Goal: Check status: Check status

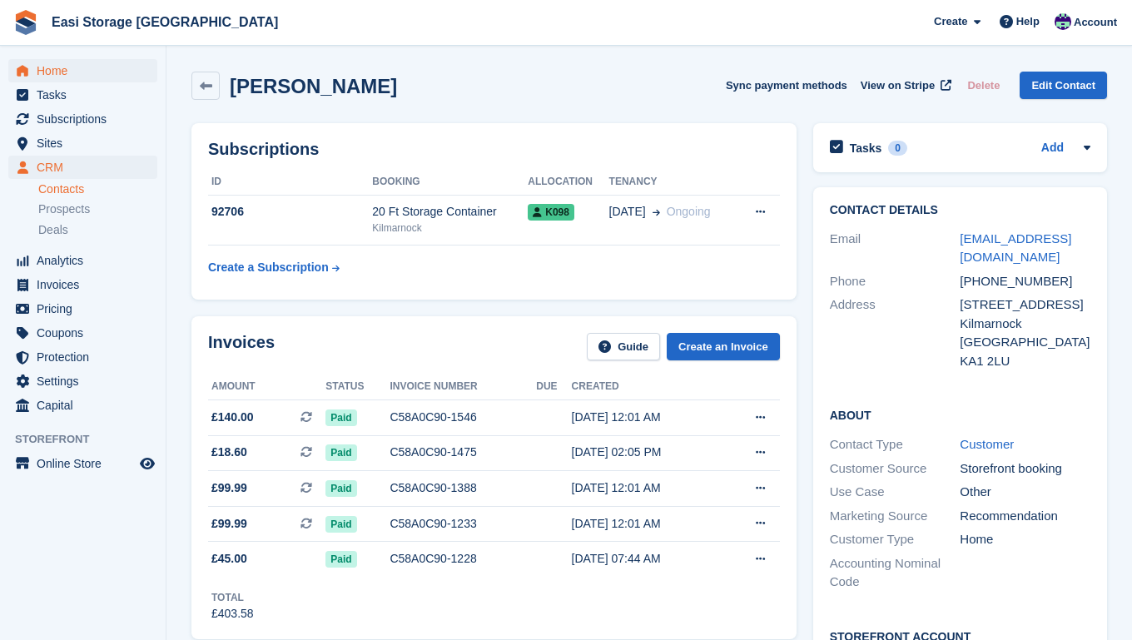
click at [54, 72] on span "Home" at bounding box center [87, 70] width 100 height 23
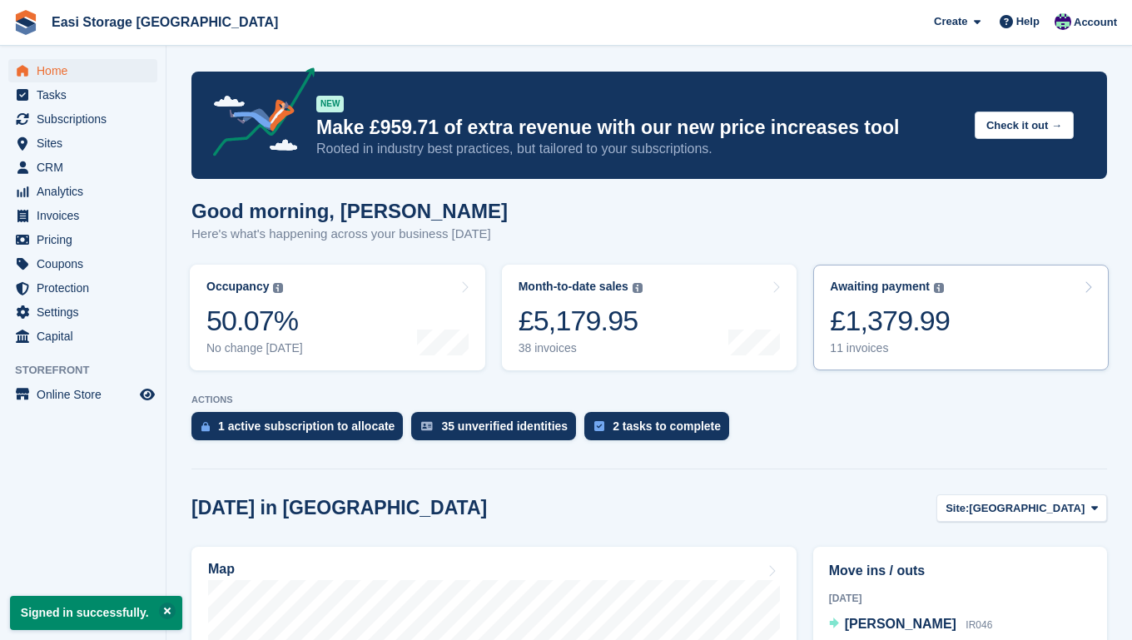
click at [965, 338] on link "Awaiting payment The total outstanding balance on all open invoices. £1,379.99 …" at bounding box center [960, 318] width 295 height 106
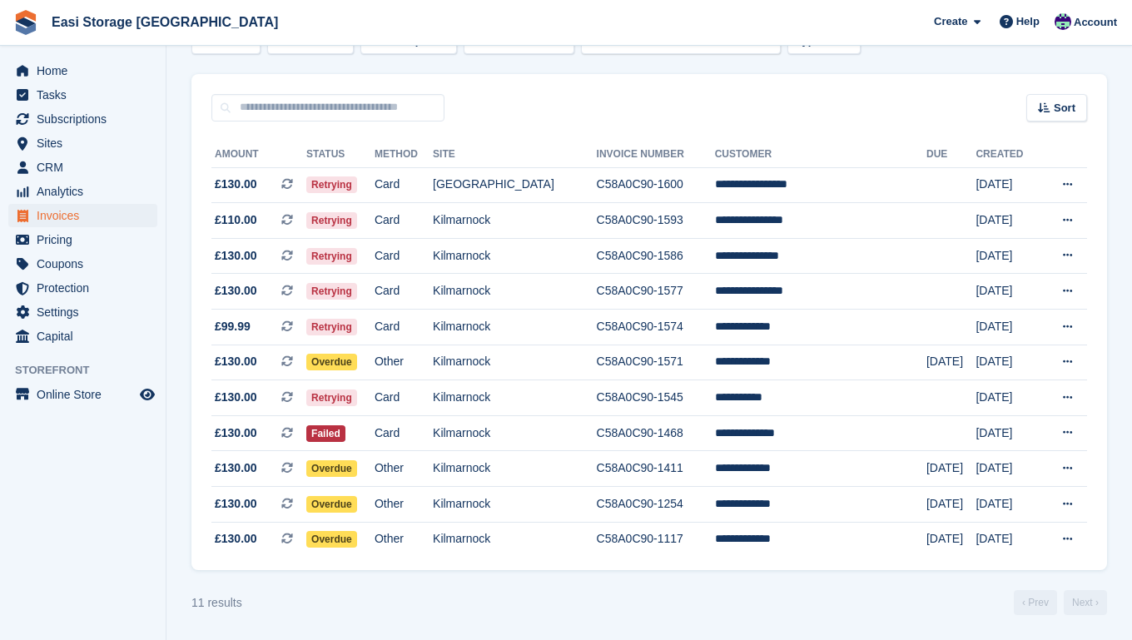
scroll to position [122, 0]
click at [1069, 429] on icon at bounding box center [1067, 432] width 9 height 11
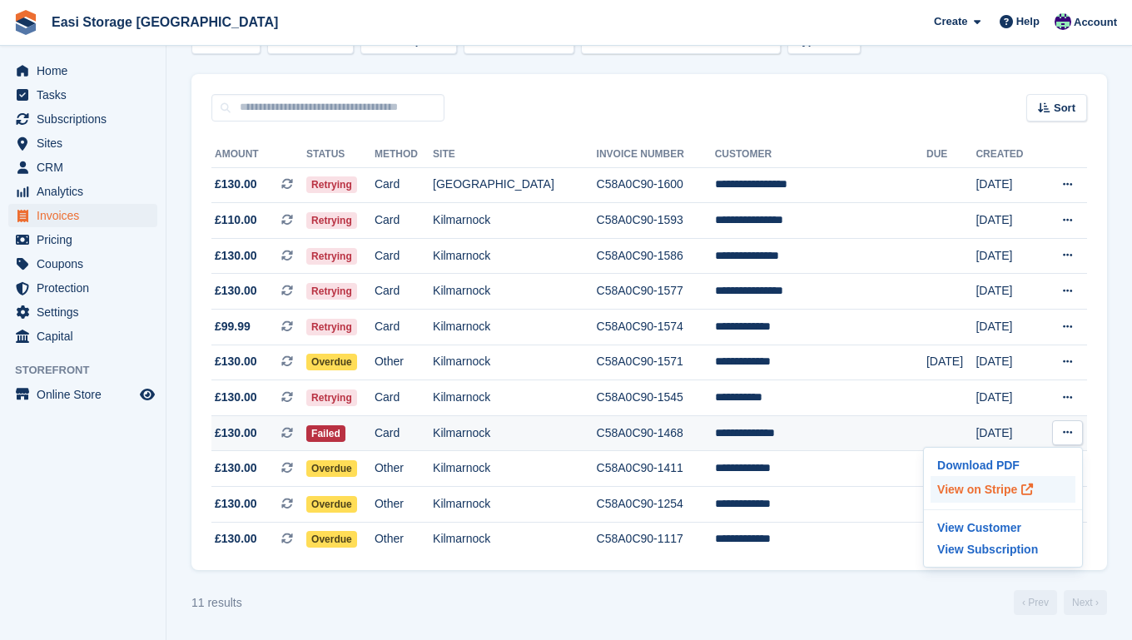
click at [983, 487] on p "View on Stripe" at bounding box center [1002, 489] width 145 height 27
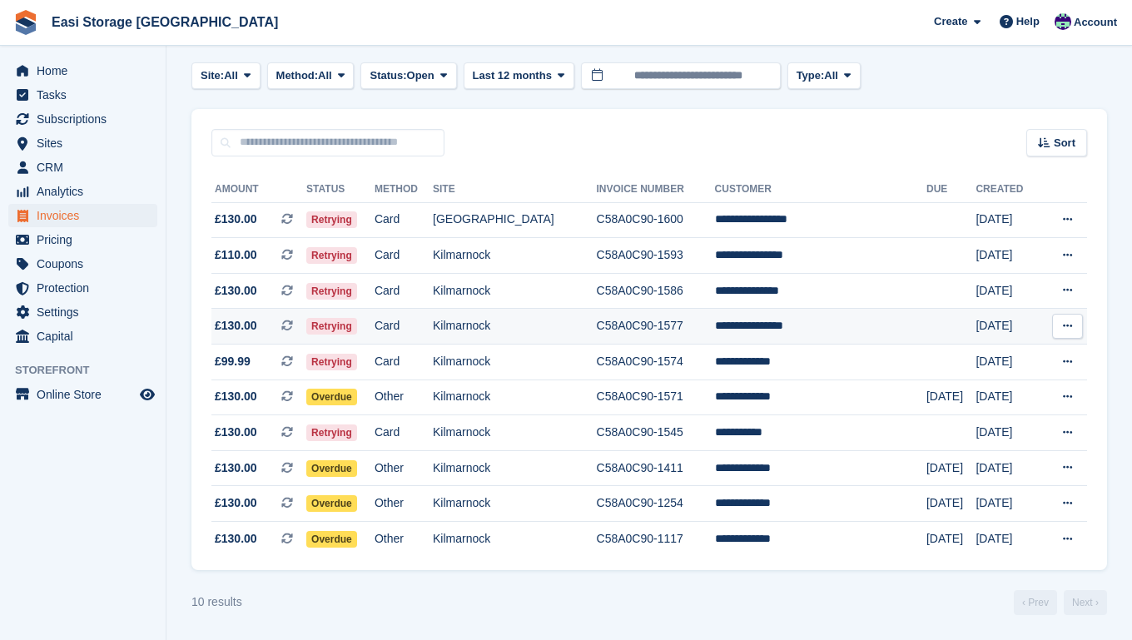
scroll to position [85, 0]
click at [56, 71] on span "Home" at bounding box center [87, 70] width 100 height 23
